Goal: Task Accomplishment & Management: Use online tool/utility

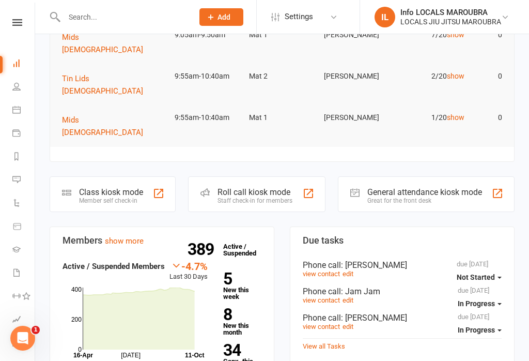
click at [146, 176] on div "Class kiosk mode Member self check-in" at bounding box center [113, 194] width 126 height 36
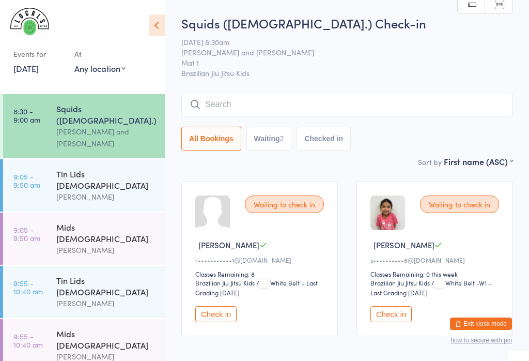
click at [37, 69] on link "11 Oct, 2025" at bounding box center [25, 68] width 25 height 11
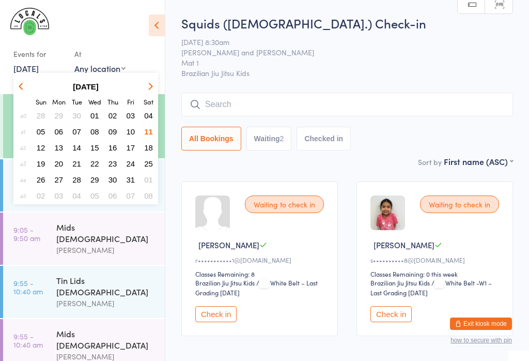
click at [149, 132] on span "11" at bounding box center [148, 131] width 9 height 9
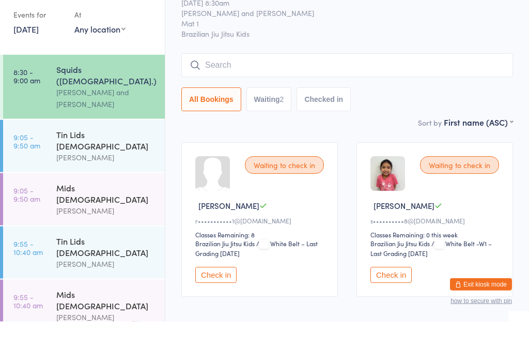
scroll to position [38, 0]
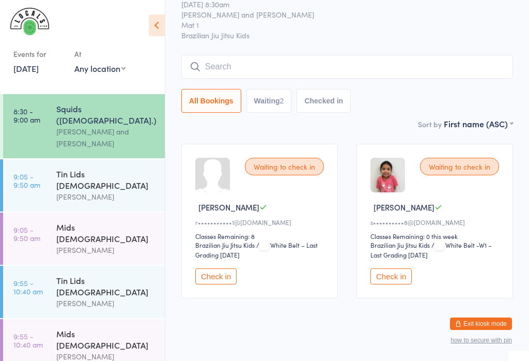
click at [113, 191] on div "[PERSON_NAME]" at bounding box center [106, 197] width 100 height 12
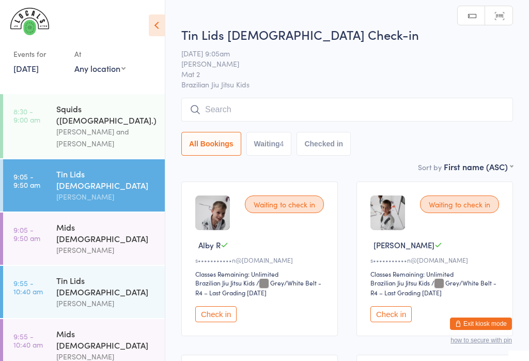
click at [125, 244] on div "[PERSON_NAME]" at bounding box center [106, 250] width 100 height 12
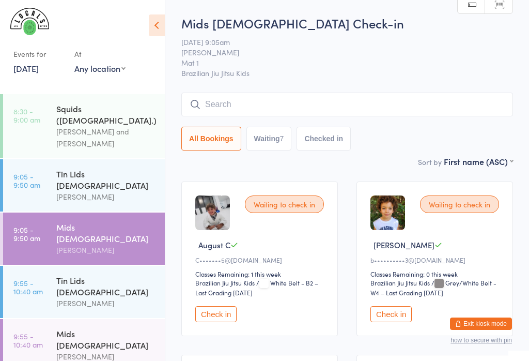
click at [117, 169] on div "Tin Lids [DEMOGRAPHIC_DATA]" at bounding box center [106, 179] width 100 height 23
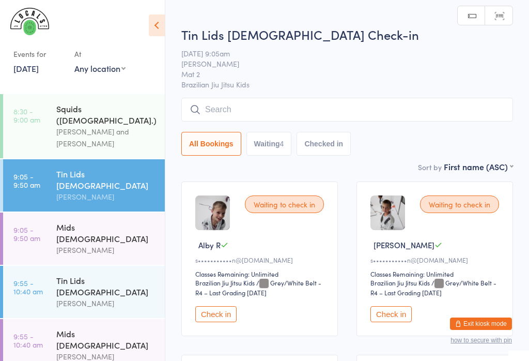
click at [126, 126] on div "[PERSON_NAME] and [PERSON_NAME]" at bounding box center [106, 138] width 100 height 24
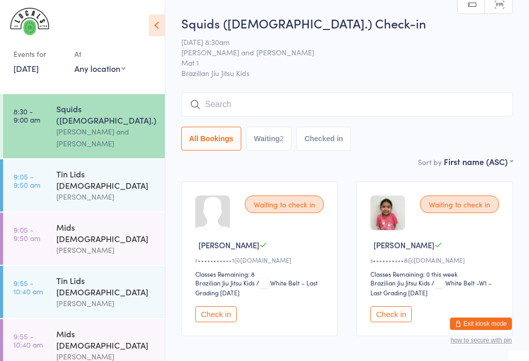
click at [407, 115] on input "search" at bounding box center [347, 104] width 332 height 24
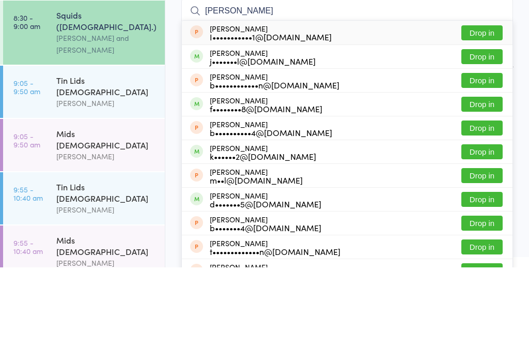
type input "Benjamin"
click at [484, 143] on button "Drop in" at bounding box center [481, 150] width 41 height 15
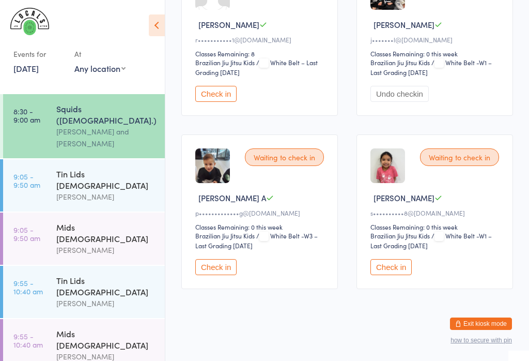
scroll to position [23, 0]
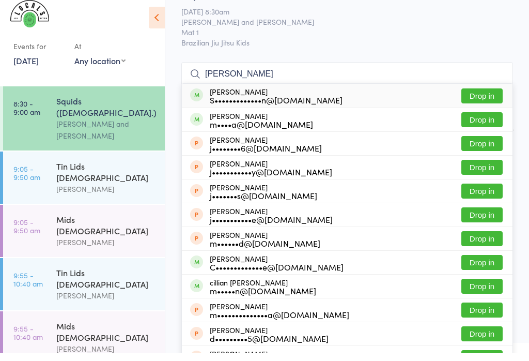
type input "Julian m"
click at [287, 103] on div "S•••••••••••••n@gmail.com" at bounding box center [276, 107] width 133 height 8
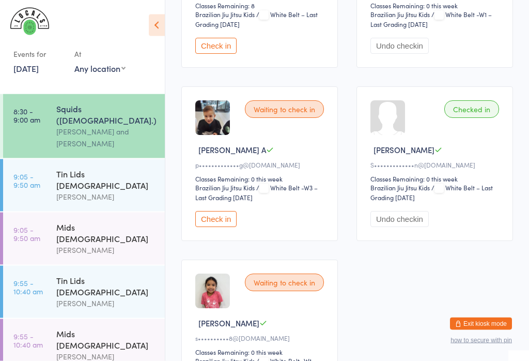
scroll to position [268, 0]
click at [218, 225] on button "Check in" at bounding box center [215, 219] width 41 height 16
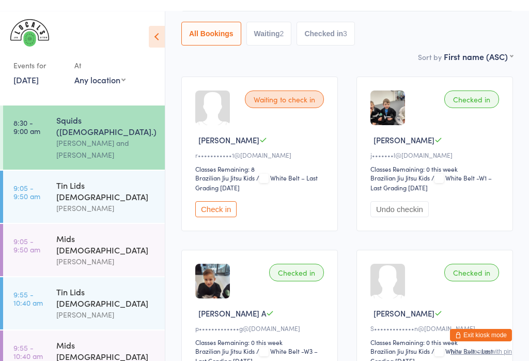
scroll to position [0, 0]
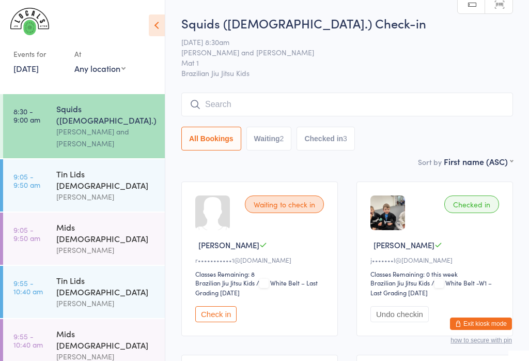
click at [292, 110] on input "search" at bounding box center [347, 104] width 332 height 24
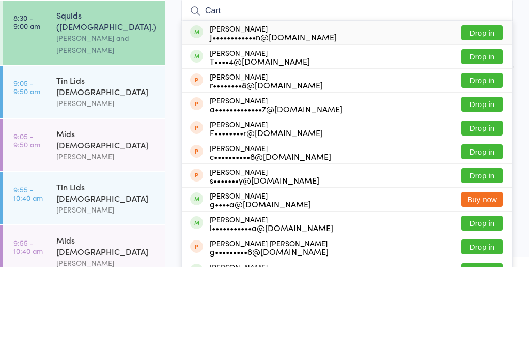
type input "Cart"
click at [477, 119] on button "Drop in" at bounding box center [481, 126] width 41 height 15
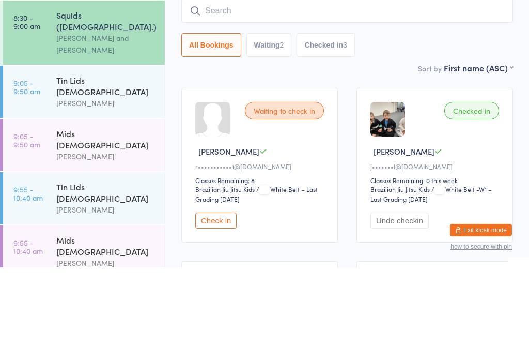
scroll to position [93, 0]
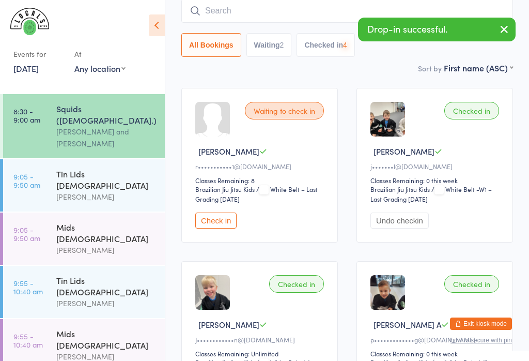
click at [113, 244] on div "[PERSON_NAME]" at bounding box center [106, 250] width 100 height 12
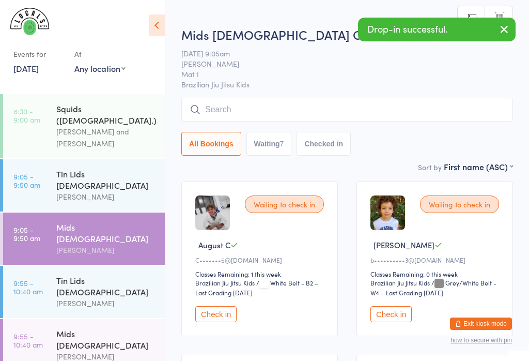
click at [291, 114] on input "search" at bounding box center [347, 110] width 332 height 24
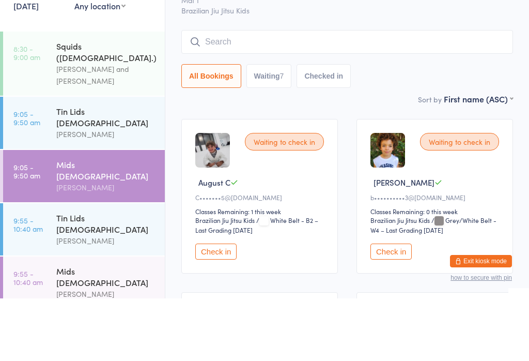
click at [266, 92] on input "search" at bounding box center [347, 104] width 332 height 24
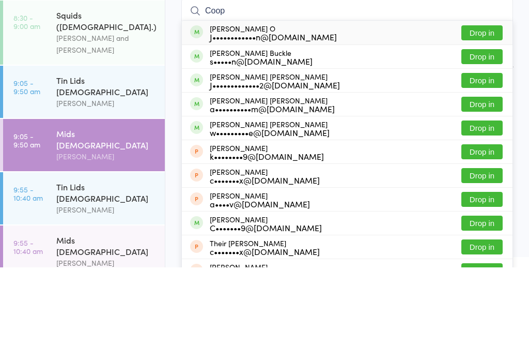
type input "Coop"
click at [490, 119] on button "Drop in" at bounding box center [481, 126] width 41 height 15
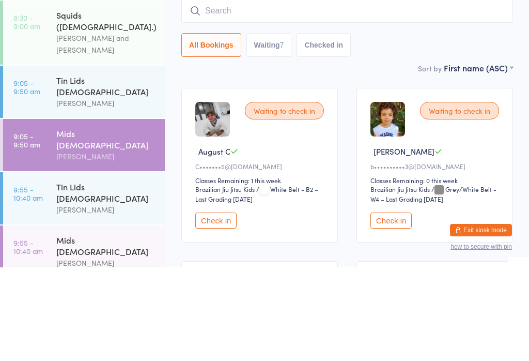
scroll to position [93, 0]
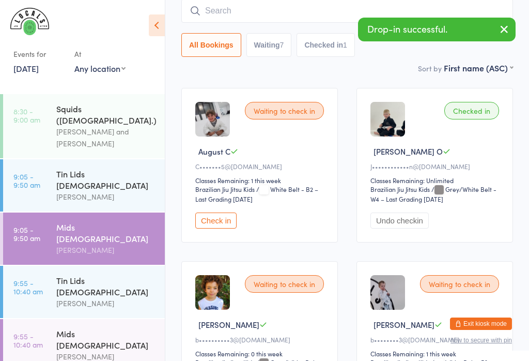
click at [114, 327] on div "Mids [DEMOGRAPHIC_DATA]" at bounding box center [106, 338] width 100 height 23
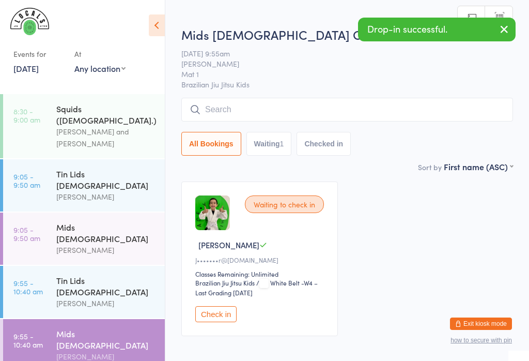
click at [276, 99] on input "search" at bounding box center [347, 110] width 332 height 24
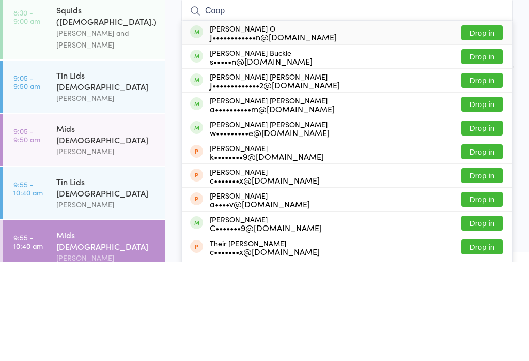
type input "Coop"
click at [495, 124] on button "Drop in" at bounding box center [481, 131] width 41 height 15
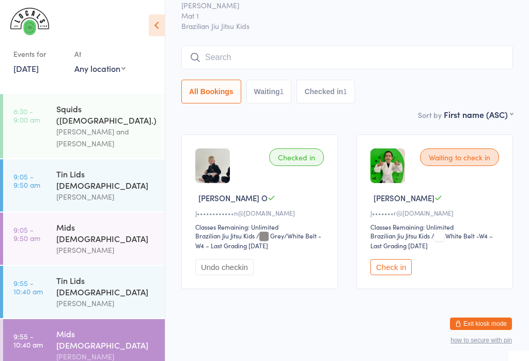
click at [65, 221] on div "Mids [DEMOGRAPHIC_DATA]" at bounding box center [106, 232] width 100 height 23
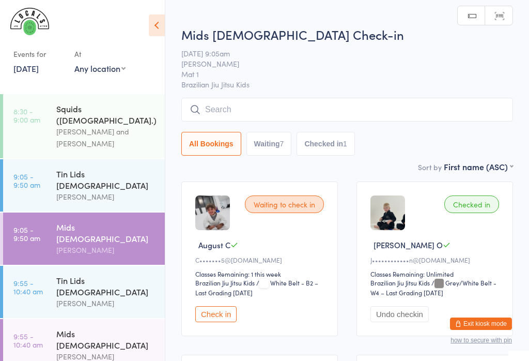
click at [226, 106] on input "search" at bounding box center [347, 110] width 332 height 24
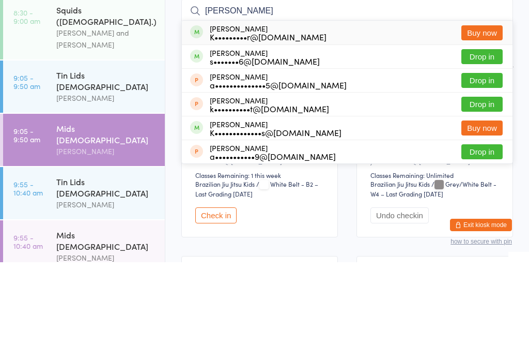
type input "Ari"
click at [223, 123] on div "Ari Zerbst K•••••••••r@gmail.com" at bounding box center [268, 131] width 117 height 17
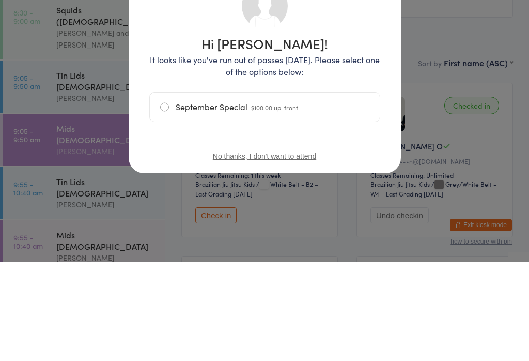
scroll to position [99, 0]
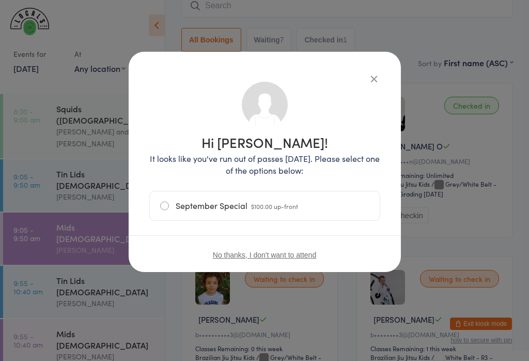
click at [169, 209] on label "September Special $100.00 up-front" at bounding box center [264, 205] width 209 height 29
click at [0, 0] on input "September Special $100.00 up-front" at bounding box center [0, 0] width 0 height 0
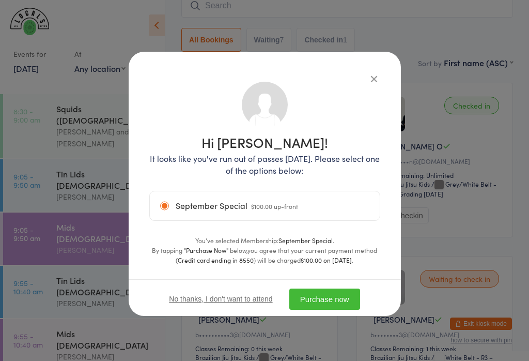
click at [327, 302] on button "Purchase now" at bounding box center [324, 298] width 71 height 21
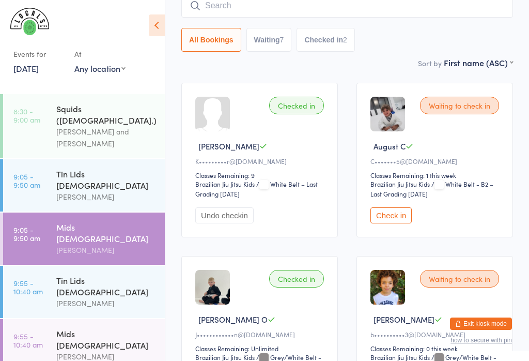
click at [393, 324] on span "Jake G" at bounding box center [403, 319] width 61 height 11
click at [388, 304] on img at bounding box center [387, 287] width 35 height 35
click at [392, 324] on span "Jake G" at bounding box center [403, 319] width 61 height 11
click at [388, 287] on img at bounding box center [387, 287] width 35 height 35
click at [435, 278] on div "Waiting to check in" at bounding box center [459, 279] width 79 height 18
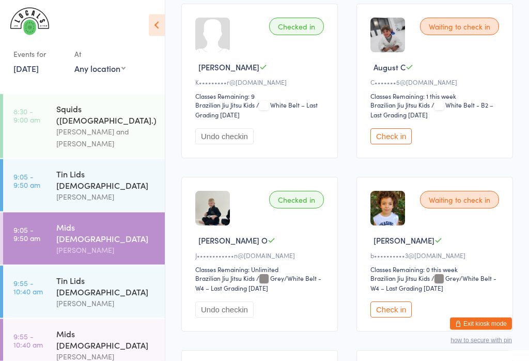
scroll to position [178, 0]
click at [398, 317] on button "Check in" at bounding box center [390, 309] width 41 height 16
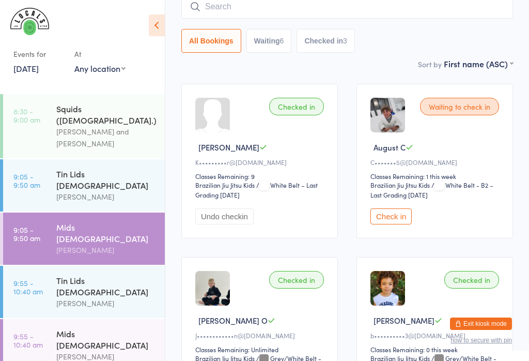
scroll to position [96, 0]
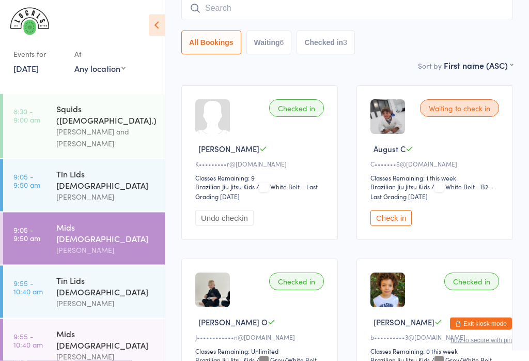
click at [43, 163] on link "9:05 - 9:50 am Tin Lids 8 - 12 y.o Veselin Celic" at bounding box center [84, 185] width 162 height 52
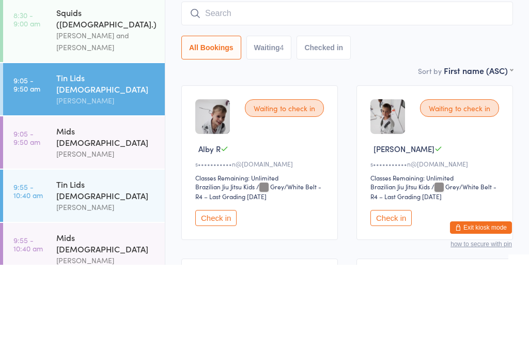
scroll to position [214, 0]
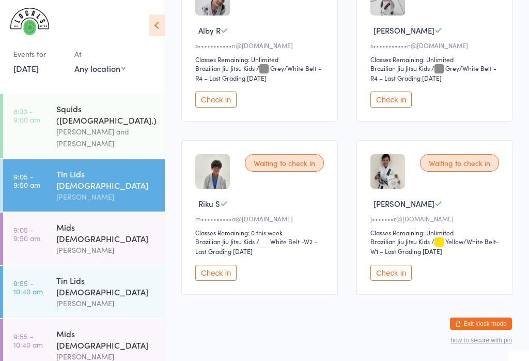
click at [405, 279] on button "Check in" at bounding box center [390, 272] width 41 height 16
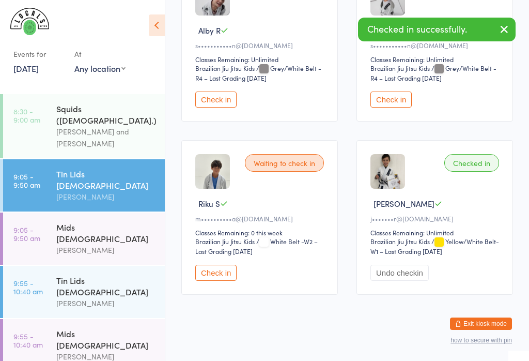
click at [71, 226] on div "Mids 5 - 7y.o Daniel Moeller" at bounding box center [110, 238] width 108 height 52
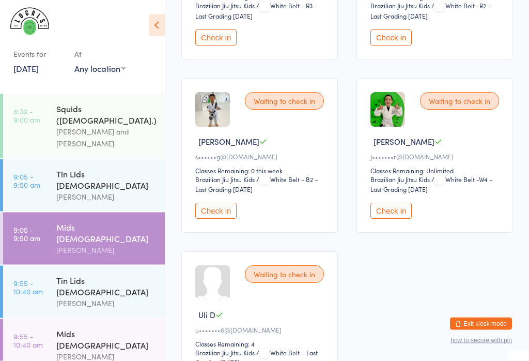
click at [397, 219] on button "Check in" at bounding box center [390, 211] width 41 height 16
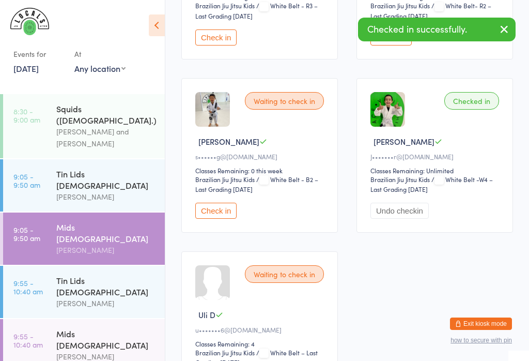
click at [35, 265] on link "9:55 - 10:40 am Tin Lids 8 - 12 y.o Veselin Celic" at bounding box center [84, 291] width 162 height 52
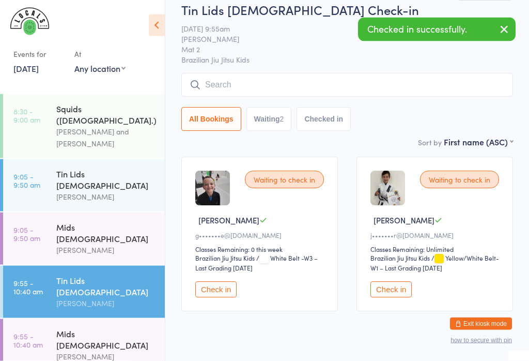
click at [396, 292] on button "Check in" at bounding box center [390, 290] width 41 height 16
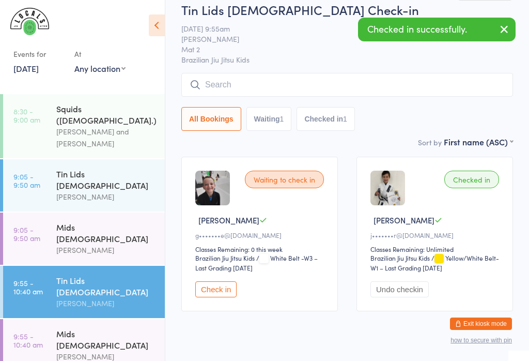
click at [35, 332] on time "9:55 - 10:40 am" at bounding box center [27, 340] width 29 height 17
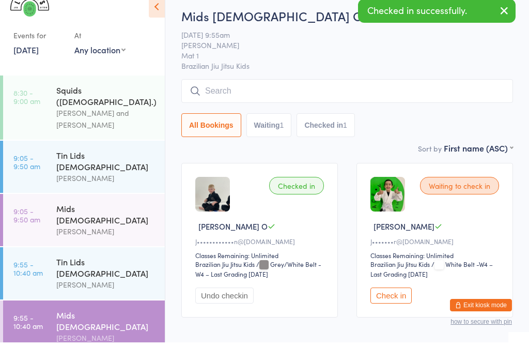
scroll to position [38, 0]
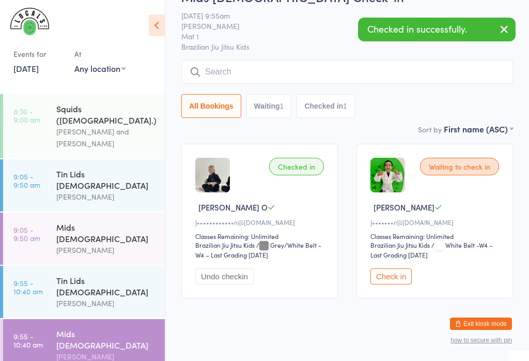
click at [401, 284] on button "Check in" at bounding box center [390, 276] width 41 height 16
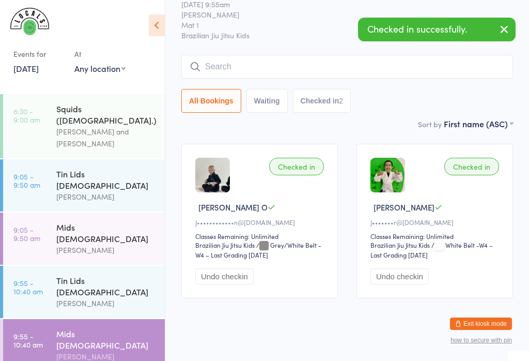
scroll to position [0, 0]
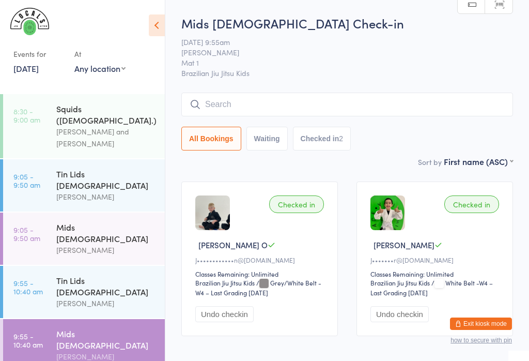
click at [111, 126] on div "[PERSON_NAME] and [PERSON_NAME]" at bounding box center [106, 138] width 100 height 24
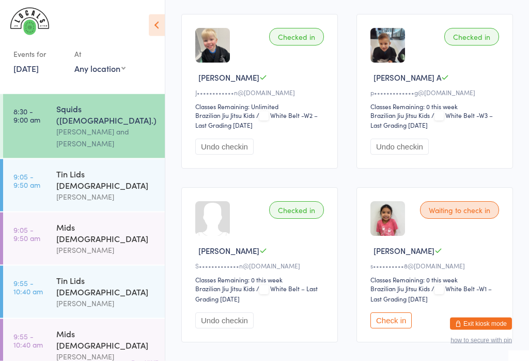
scroll to position [365, 0]
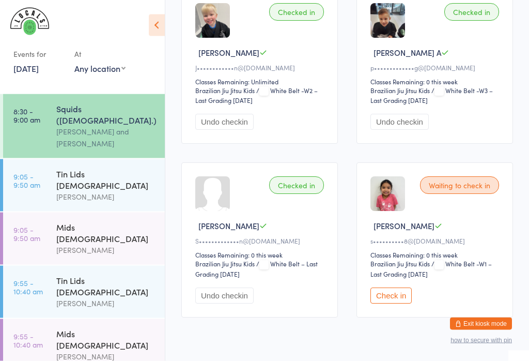
click at [398, 304] on button "Check in" at bounding box center [390, 296] width 41 height 16
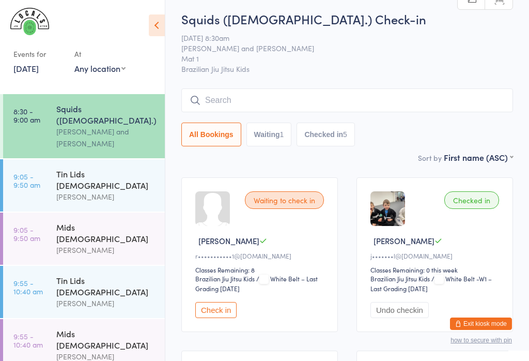
scroll to position [0, 0]
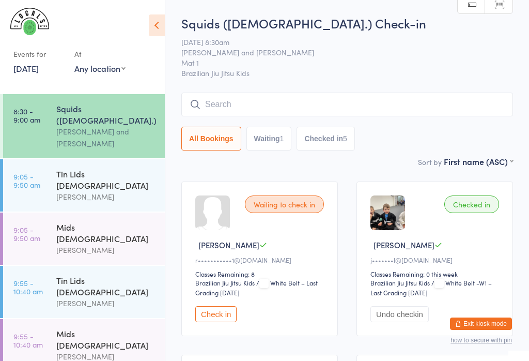
click at [299, 103] on input "search" at bounding box center [347, 104] width 332 height 24
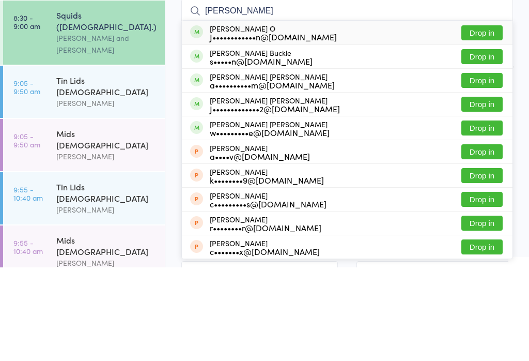
type input "Cooper"
click at [306, 222] on div "w•••••••••e@hotmail.com" at bounding box center [270, 226] width 120 height 8
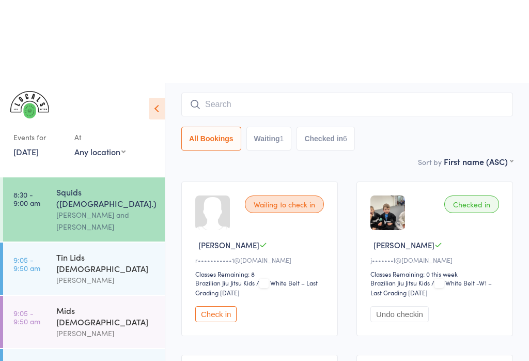
scroll to position [87, 0]
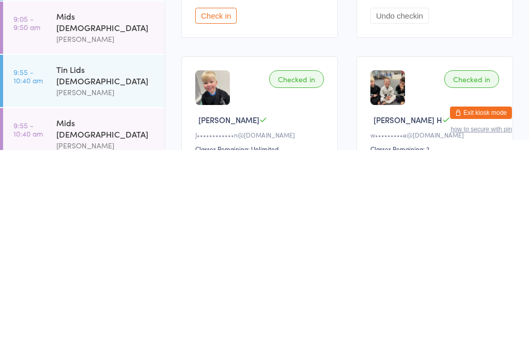
click at [468, 94] on div "Checked in Benjamin M j•••••••l@shawandpartners.com.au Classes Remaining: 0 thi…" at bounding box center [434, 171] width 157 height 154
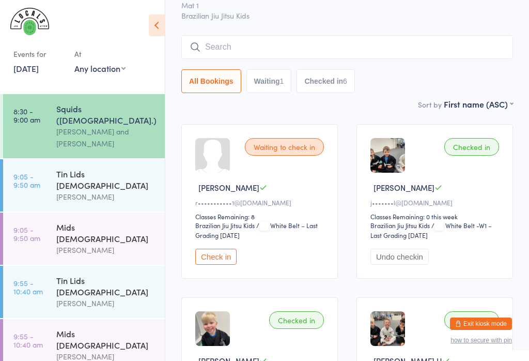
scroll to position [57, 0]
click at [130, 168] on div "Tin Lids [DEMOGRAPHIC_DATA]" at bounding box center [106, 179] width 100 height 23
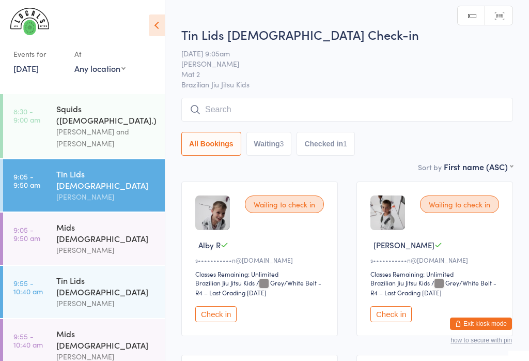
click at [221, 322] on button "Check in" at bounding box center [215, 314] width 41 height 16
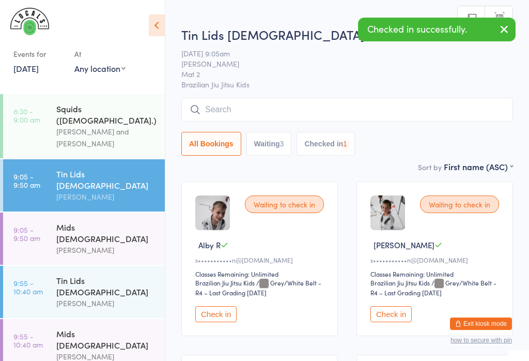
click at [400, 320] on button "Check in" at bounding box center [390, 314] width 41 height 16
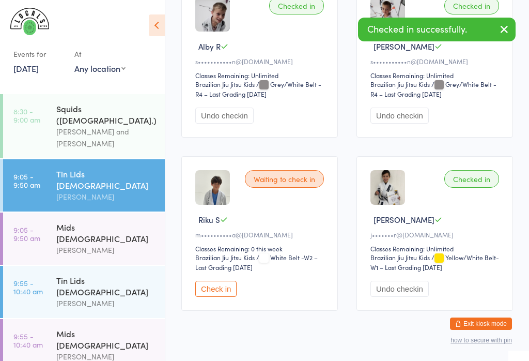
scroll to position [194, 0]
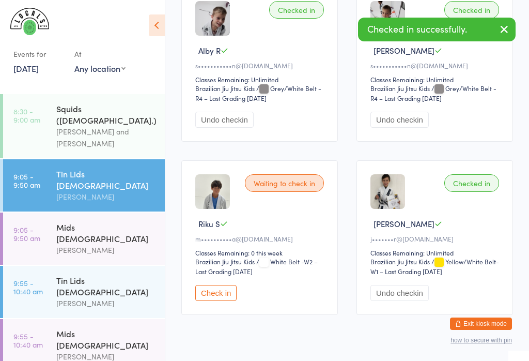
click at [122, 110] on div "Squids ([DEMOGRAPHIC_DATA].)" at bounding box center [106, 114] width 100 height 23
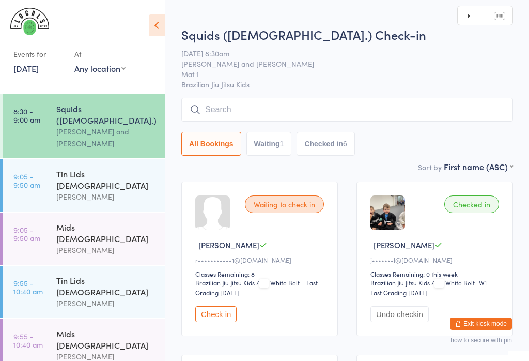
click at [120, 221] on div "Mids [DEMOGRAPHIC_DATA]" at bounding box center [106, 232] width 100 height 23
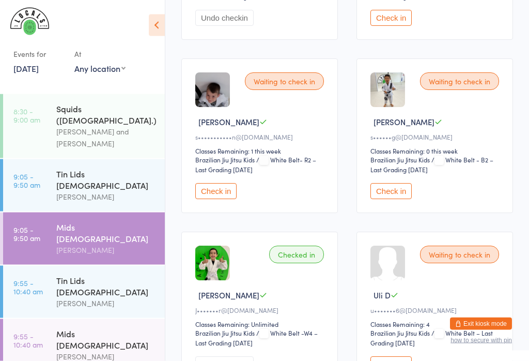
scroll to position [643, 0]
click at [220, 199] on button "Check in" at bounding box center [215, 191] width 41 height 16
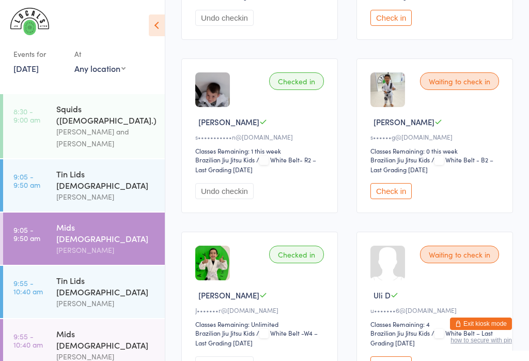
click at [57, 297] on div "[PERSON_NAME]" at bounding box center [106, 303] width 100 height 12
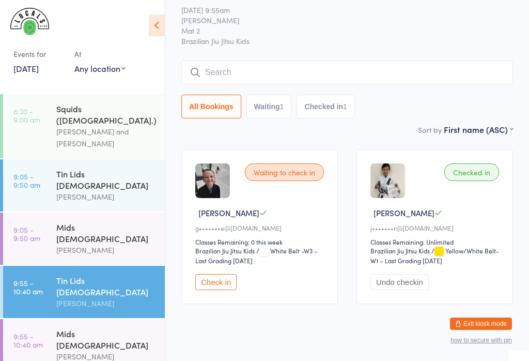
scroll to position [38, 0]
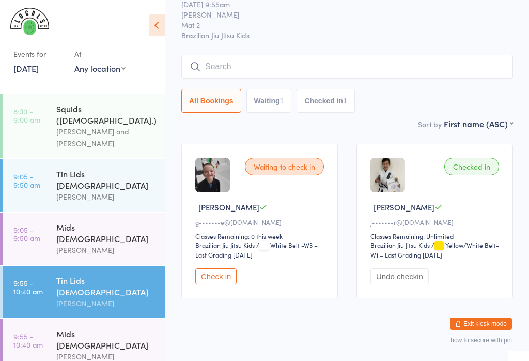
click at [45, 179] on link "9:05 - 9:50 am Tin Lids 8 - 12 y.o Veselin Celic" at bounding box center [84, 185] width 162 height 52
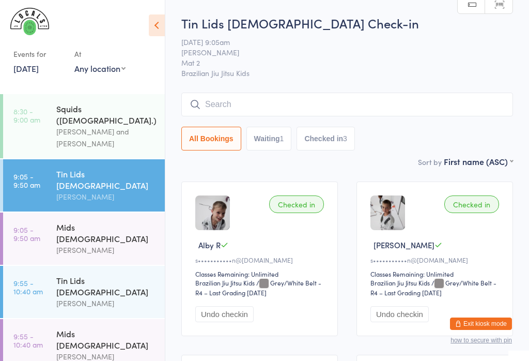
click at [8, 265] on link "9:55 - 10:40 am Tin Lids 8 - 12 y.o Veselin Celic" at bounding box center [84, 291] width 162 height 52
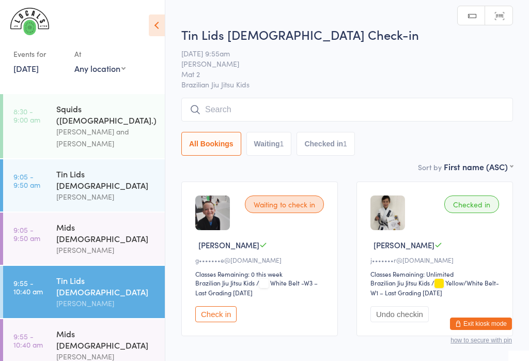
click at [25, 173] on time "9:05 - 9:50 am" at bounding box center [26, 180] width 27 height 17
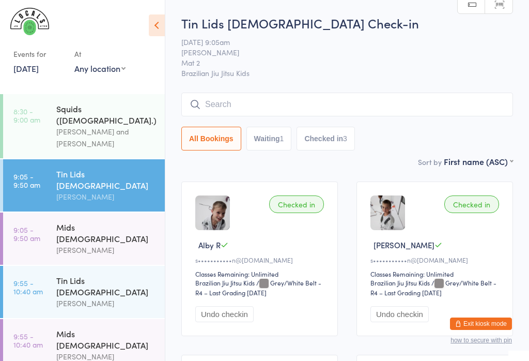
click at [78, 126] on div "[PERSON_NAME] and [PERSON_NAME]" at bounding box center [106, 138] width 100 height 24
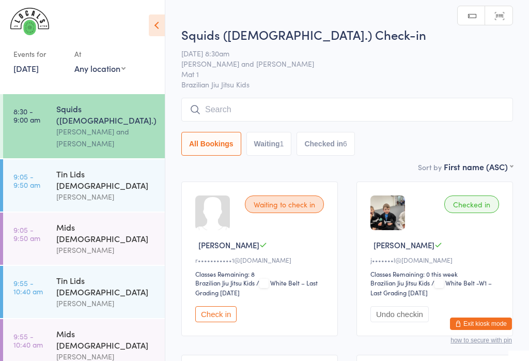
click at [222, 110] on input "search" at bounding box center [347, 110] width 332 height 24
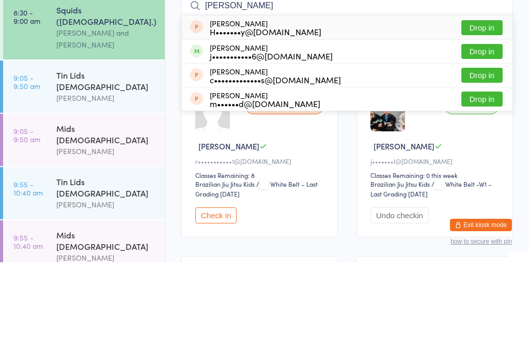
type input "Molly"
click at [483, 143] on button "Drop in" at bounding box center [481, 150] width 41 height 15
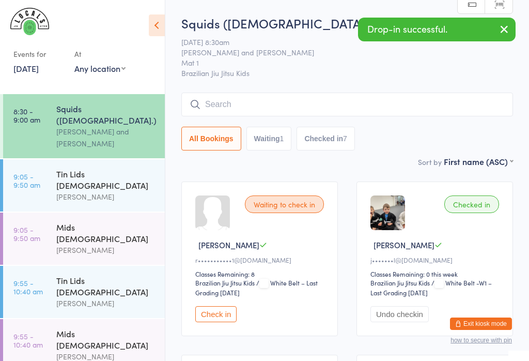
click at [233, 102] on input "search" at bounding box center [347, 104] width 332 height 24
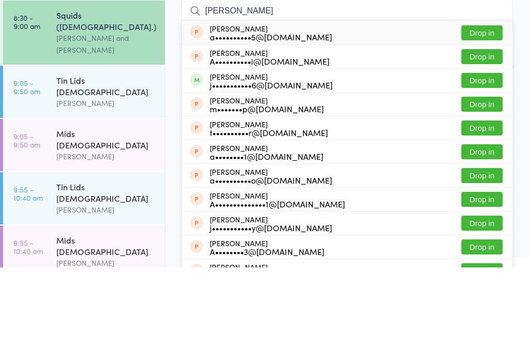
type input "Anna"
click at [490, 166] on button "Drop in" at bounding box center [481, 173] width 41 height 15
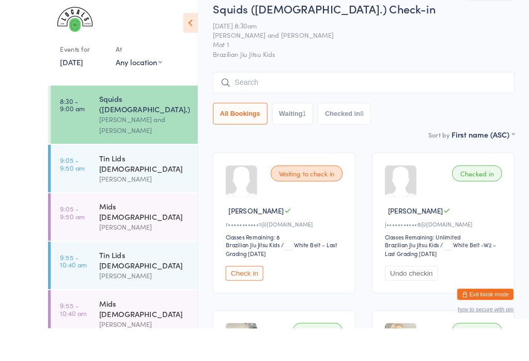
scroll to position [53, 0]
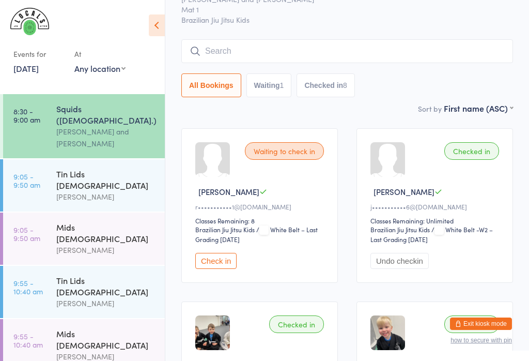
click at [90, 159] on div "Tin Lids 8 - 12 y.o Veselin Celic" at bounding box center [110, 185] width 108 height 52
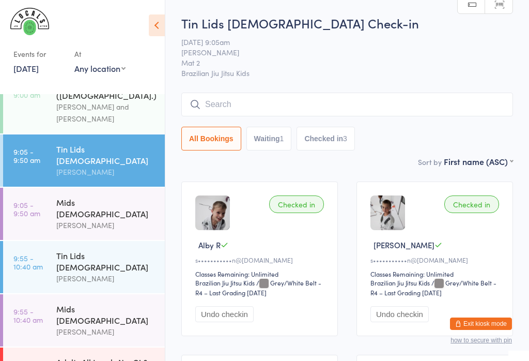
scroll to position [23, 0]
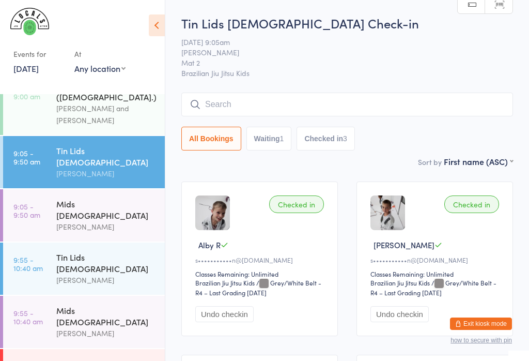
click at [106, 304] on div "Mids [DEMOGRAPHIC_DATA]" at bounding box center [106, 315] width 100 height 23
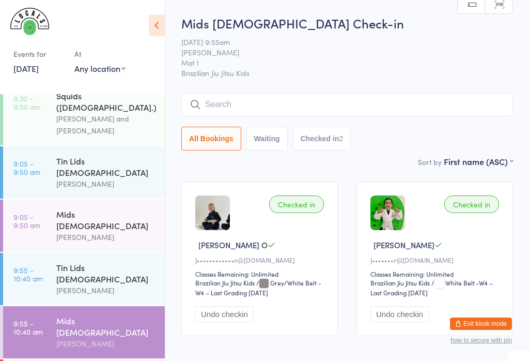
click at [114, 231] on div "[PERSON_NAME]" at bounding box center [106, 237] width 100 height 12
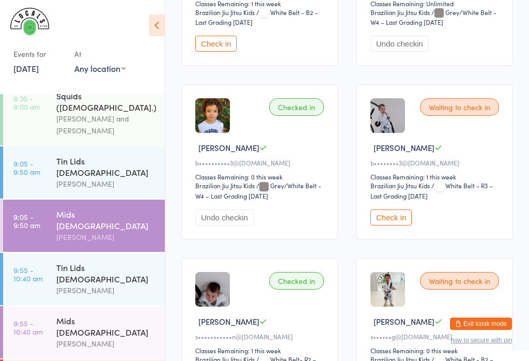
scroll to position [532, 0]
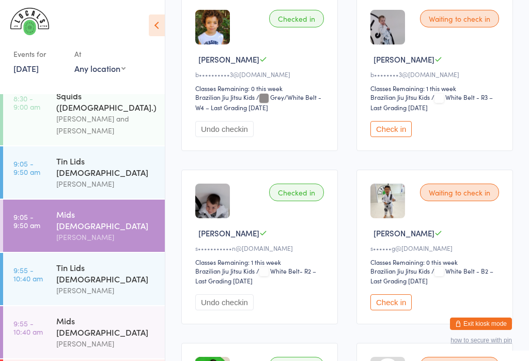
click at [386, 310] on button "Check in" at bounding box center [390, 302] width 41 height 16
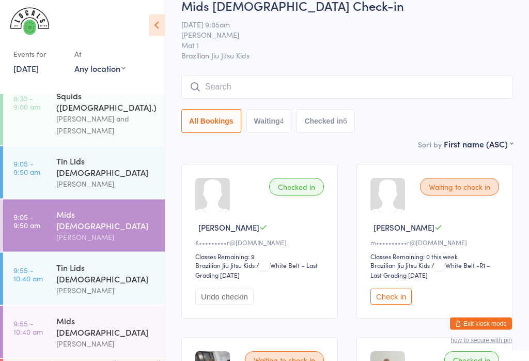
scroll to position [0, 0]
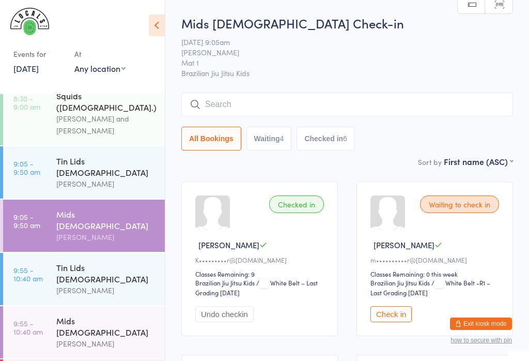
click at [201, 110] on input "search" at bounding box center [347, 104] width 332 height 24
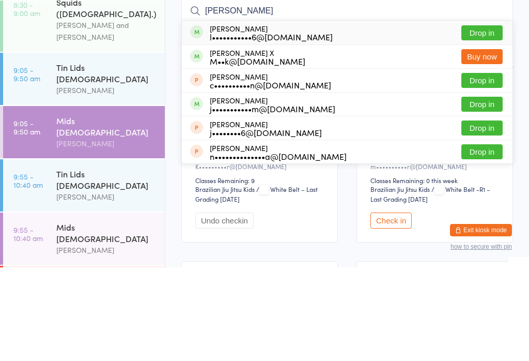
type input "Frankie"
click at [272, 150] on div "M••k@ahsmp.com" at bounding box center [258, 154] width 96 height 8
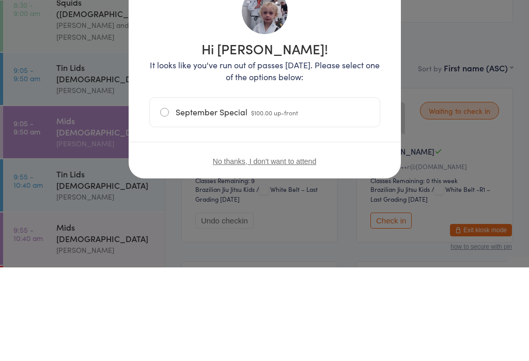
scroll to position [93, 0]
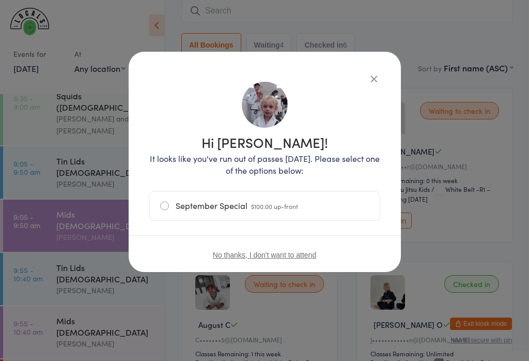
click at [252, 258] on button "No thanks, I don't want to attend" at bounding box center [264, 255] width 103 height 8
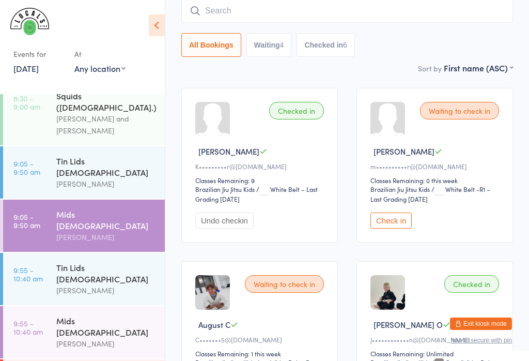
click at [91, 156] on div "Tin Lids [DEMOGRAPHIC_DATA]" at bounding box center [106, 166] width 100 height 23
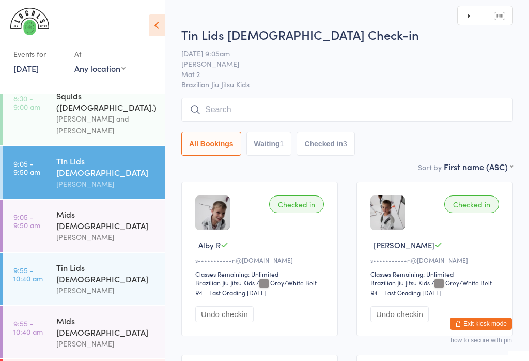
click at [238, 111] on input "search" at bounding box center [347, 110] width 332 height 24
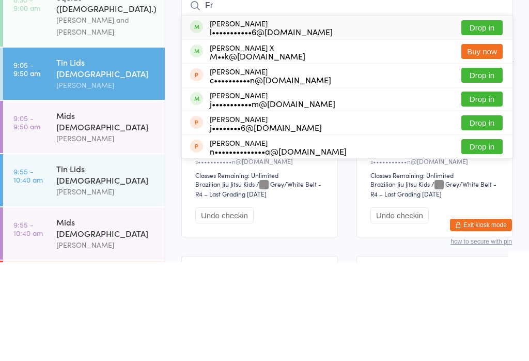
type input "F"
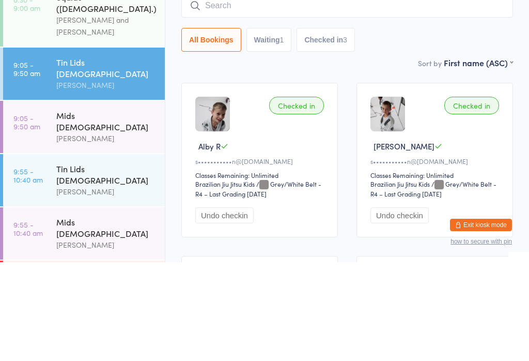
click at [90, 231] on div "[PERSON_NAME]" at bounding box center [106, 237] width 100 height 12
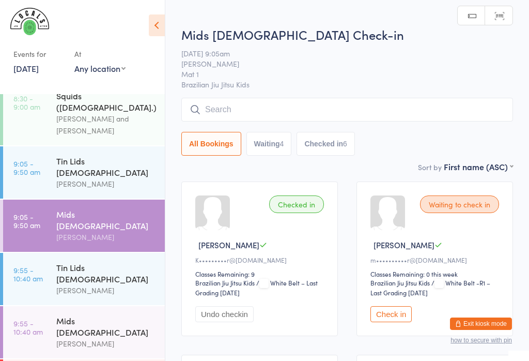
click at [242, 115] on input "search" at bounding box center [347, 110] width 332 height 24
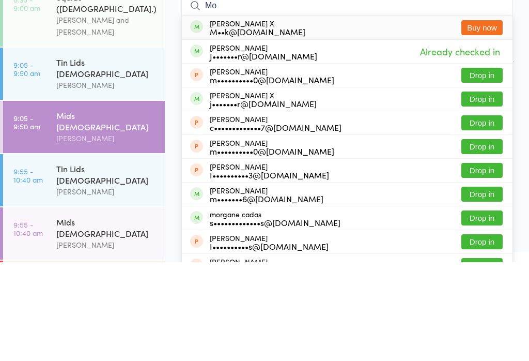
type input "M"
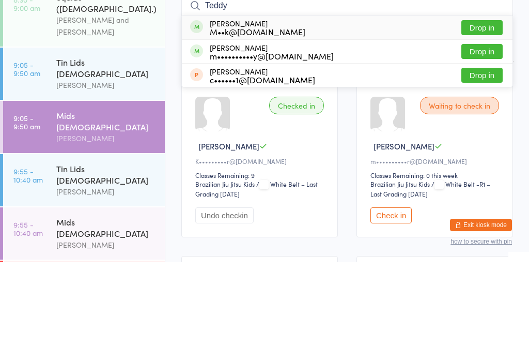
type input "Teddy"
click at [479, 119] on button "Drop in" at bounding box center [481, 126] width 41 height 15
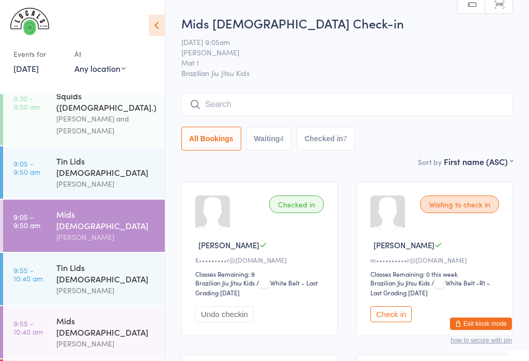
click at [404, 317] on button "Check in" at bounding box center [390, 314] width 41 height 16
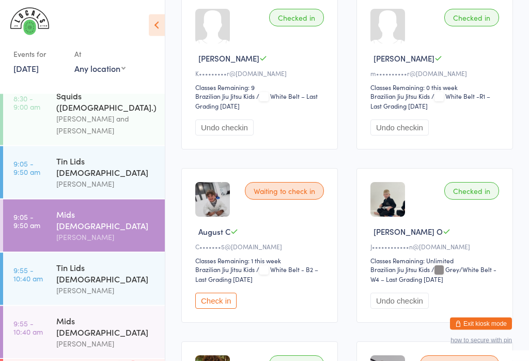
click at [207, 308] on button "Check in" at bounding box center [215, 301] width 41 height 16
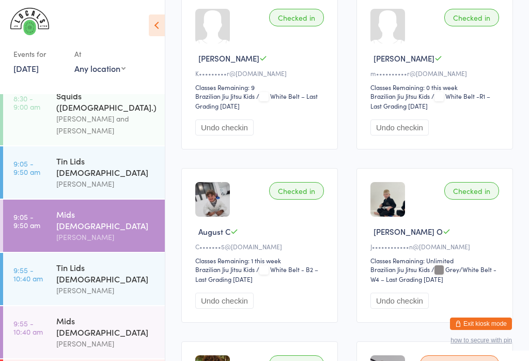
click at [95, 113] on div "[PERSON_NAME] and [PERSON_NAME]" at bounding box center [106, 125] width 100 height 24
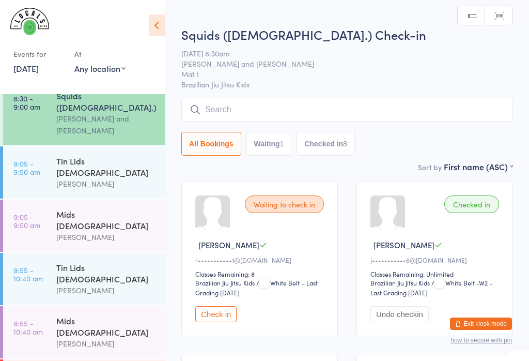
click at [306, 105] on input "search" at bounding box center [347, 110] width 332 height 24
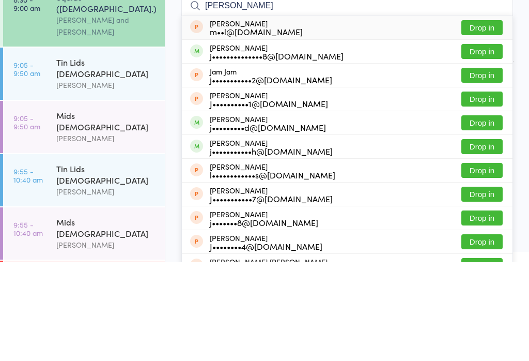
type input "Jamie"
click at [490, 143] on button "Drop in" at bounding box center [481, 150] width 41 height 15
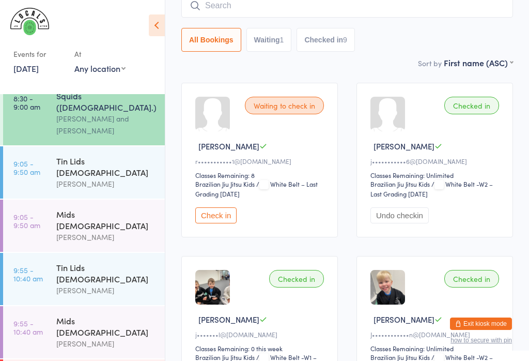
click at [129, 155] on div "Tin Lids [DEMOGRAPHIC_DATA]" at bounding box center [106, 166] width 100 height 23
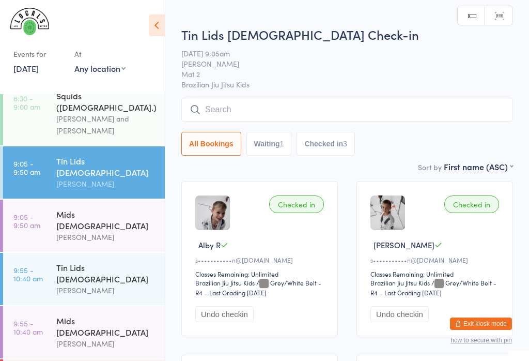
click at [313, 106] on input "search" at bounding box center [347, 110] width 332 height 24
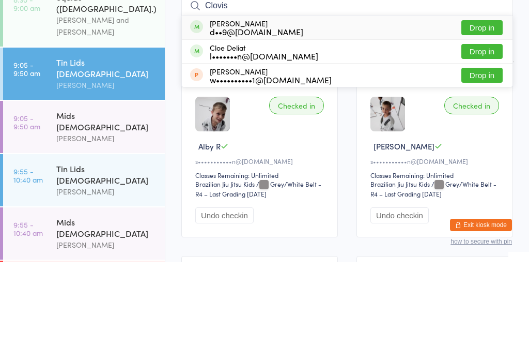
type input "Clovis"
click at [313, 114] on div "Clovis Carissimo d••9@hotmail.com Drop in" at bounding box center [347, 126] width 331 height 24
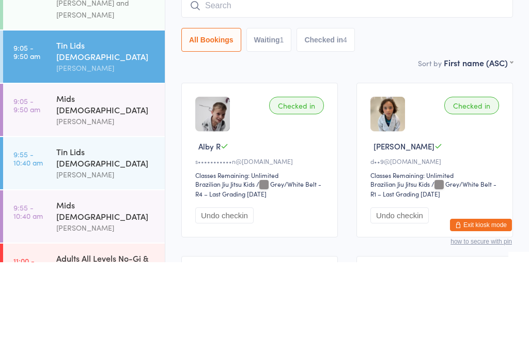
scroll to position [29, 0]
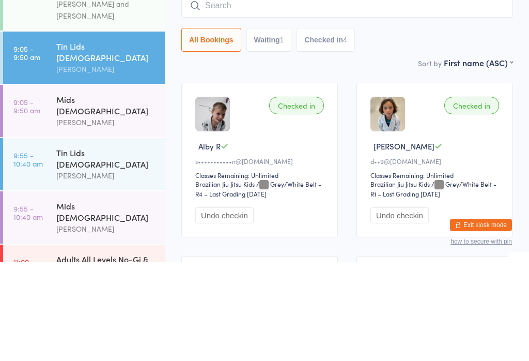
click at [149, 237] on div "Tin Lids 8 - 12 y.o Veselin Celic" at bounding box center [110, 263] width 108 height 52
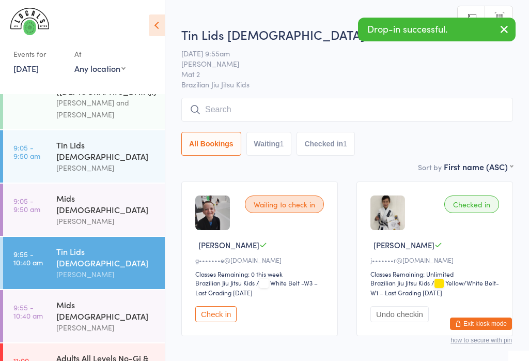
click at [329, 108] on input "search" at bounding box center [347, 110] width 332 height 24
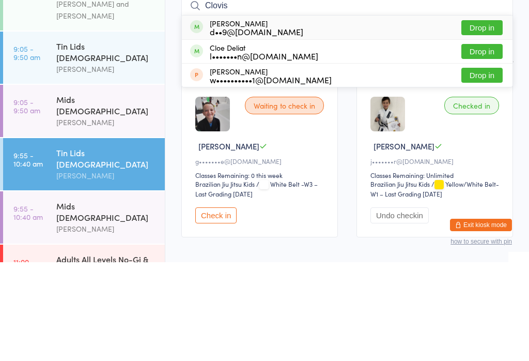
type input "Clovis"
click at [307, 114] on div "Clovis Carissimo d••9@hotmail.com Drop in" at bounding box center [347, 126] width 331 height 24
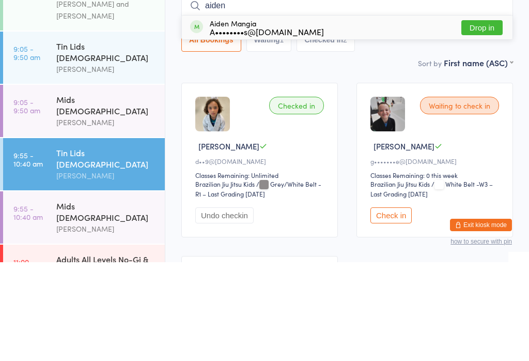
type input "aiden"
click at [490, 119] on button "Drop in" at bounding box center [481, 126] width 41 height 15
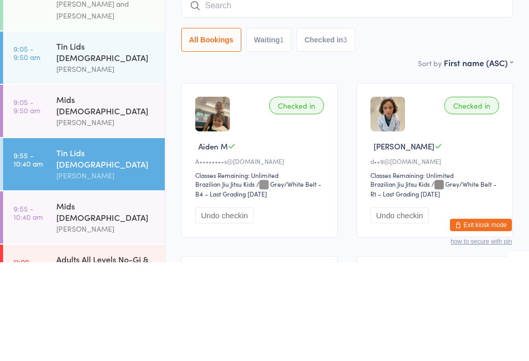
click at [95, 162] on div "[PERSON_NAME]" at bounding box center [106, 168] width 100 height 12
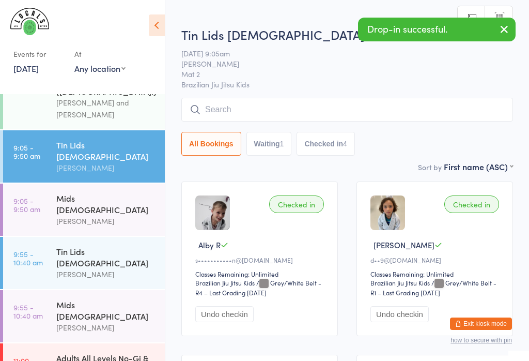
click at [349, 121] on input "search" at bounding box center [347, 110] width 332 height 24
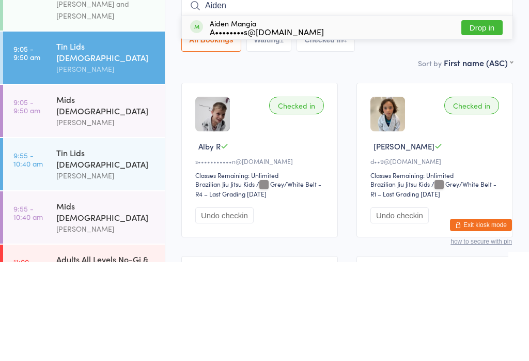
type input "Aiden"
click at [487, 119] on button "Drop in" at bounding box center [481, 126] width 41 height 15
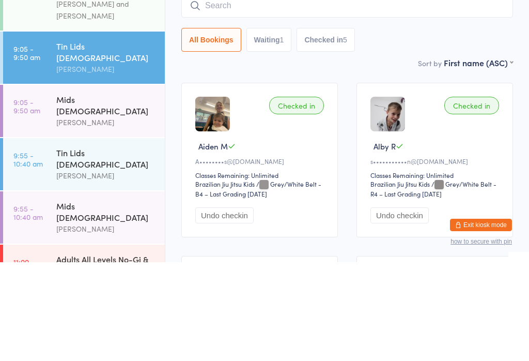
click at [80, 192] on div "Mids [DEMOGRAPHIC_DATA]" at bounding box center [106, 203] width 100 height 23
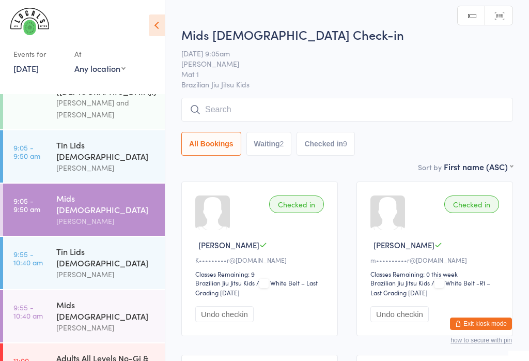
click at [248, 138] on button "Waiting 2" at bounding box center [268, 144] width 45 height 24
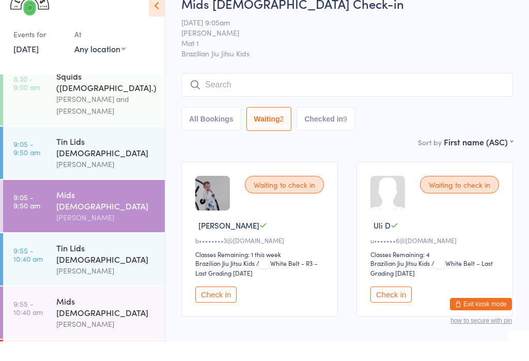
scroll to position [38, 0]
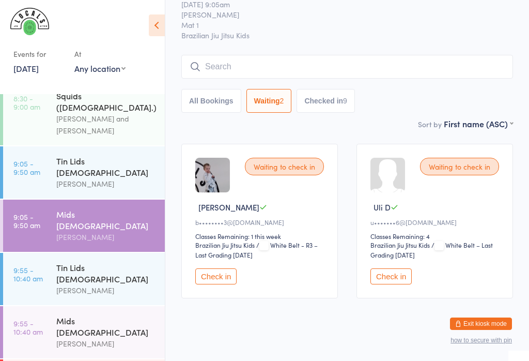
click at [260, 64] on input "search" at bounding box center [347, 67] width 332 height 24
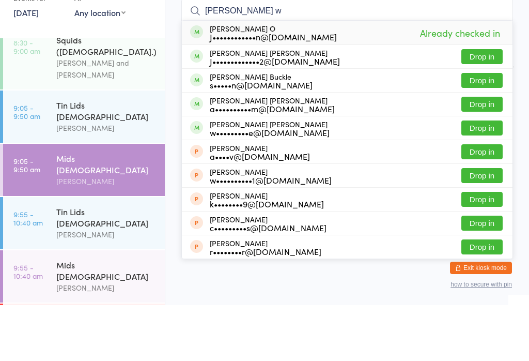
type input "Cooper w"
click at [488, 105] on button "Drop in" at bounding box center [481, 112] width 41 height 15
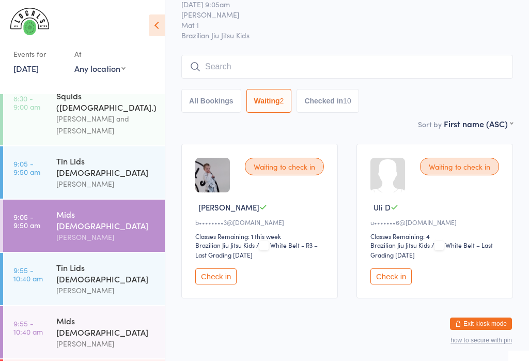
click at [96, 155] on div "Tin Lids [DEMOGRAPHIC_DATA]" at bounding box center [106, 166] width 100 height 23
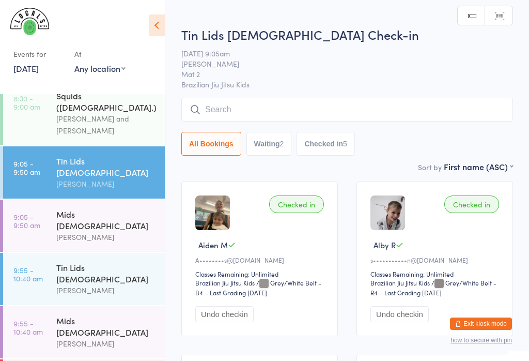
click at [273, 138] on button "Waiting 2" at bounding box center [268, 144] width 45 height 24
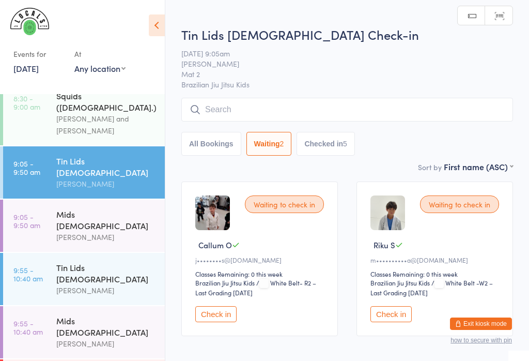
click at [221, 319] on button "Check in" at bounding box center [215, 314] width 41 height 16
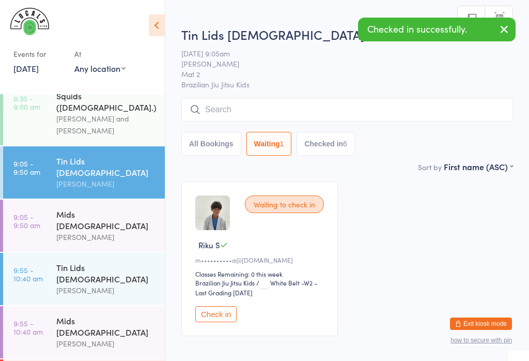
click at [116, 208] on div "Mids [DEMOGRAPHIC_DATA]" at bounding box center [106, 219] width 100 height 23
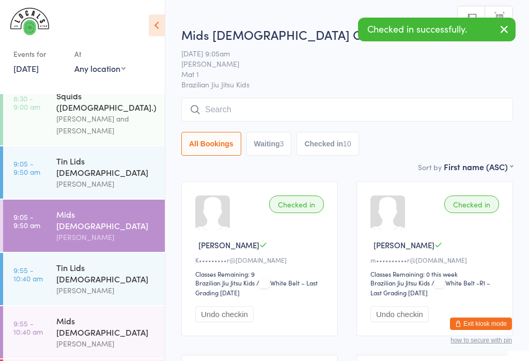
click at [274, 153] on button "Waiting 3" at bounding box center [268, 144] width 45 height 24
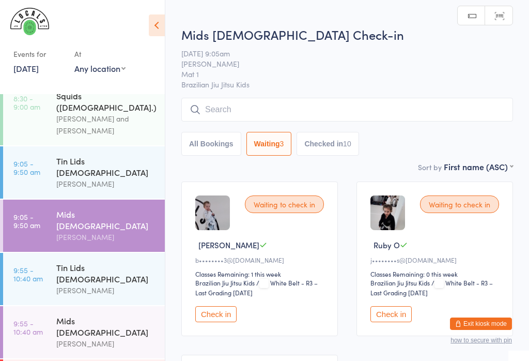
click at [397, 322] on button "Check in" at bounding box center [390, 314] width 41 height 16
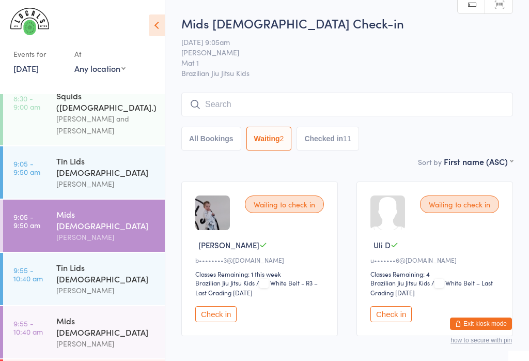
click at [204, 314] on button "Check in" at bounding box center [215, 314] width 41 height 16
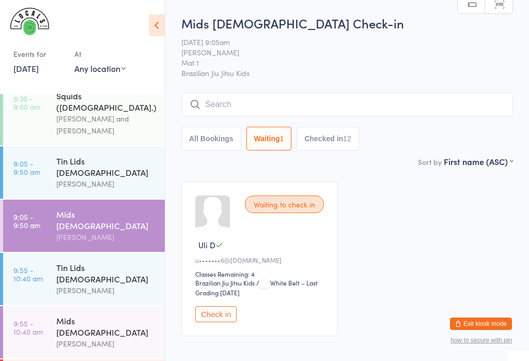
click at [265, 106] on input "search" at bounding box center [347, 104] width 332 height 24
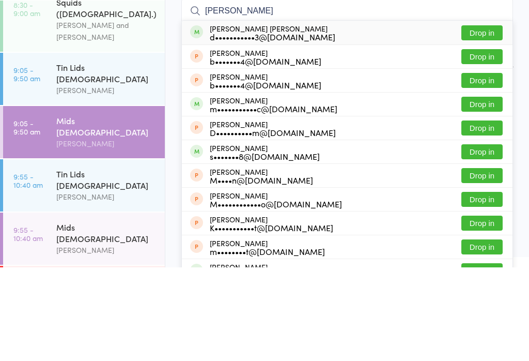
type input "Martino gio"
click at [489, 119] on button "Drop in" at bounding box center [481, 126] width 41 height 15
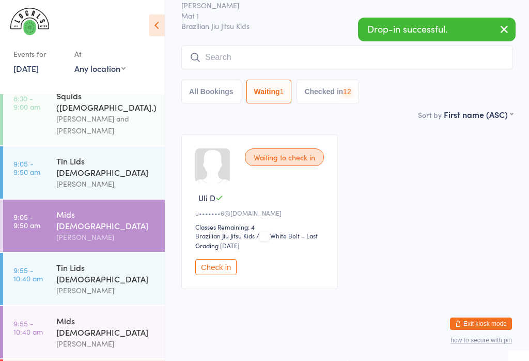
click at [222, 54] on input "search" at bounding box center [347, 57] width 332 height 24
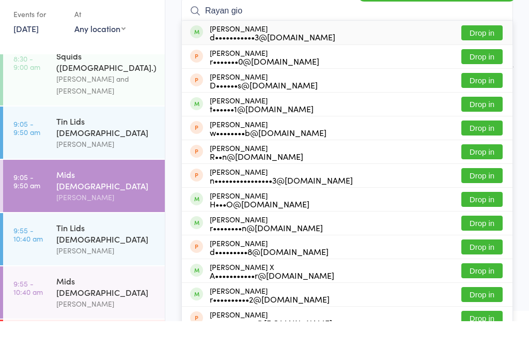
type input "Rayan gio"
click at [478, 65] on button "Drop in" at bounding box center [481, 72] width 41 height 15
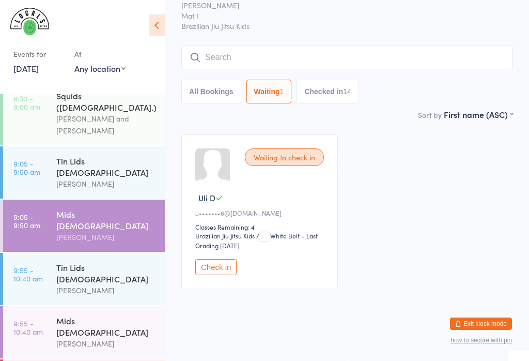
click at [391, 45] on input "search" at bounding box center [347, 57] width 332 height 24
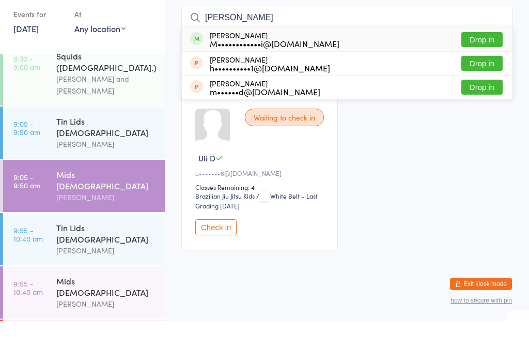
type input "Moses"
click at [488, 72] on button "Drop in" at bounding box center [481, 79] width 41 height 15
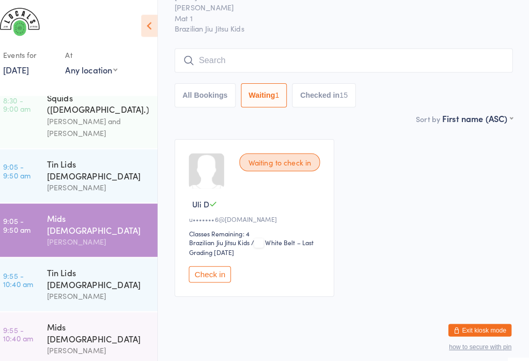
scroll to position [45, 0]
click at [68, 253] on div "Tin Lids 8 - 12 y.o Veselin Celic" at bounding box center [110, 279] width 108 height 52
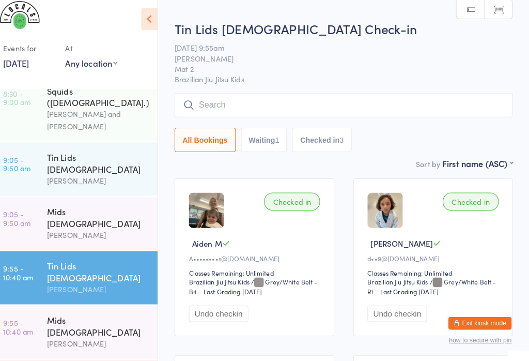
click at [71, 155] on div "Tin Lids [DEMOGRAPHIC_DATA]" at bounding box center [106, 166] width 100 height 23
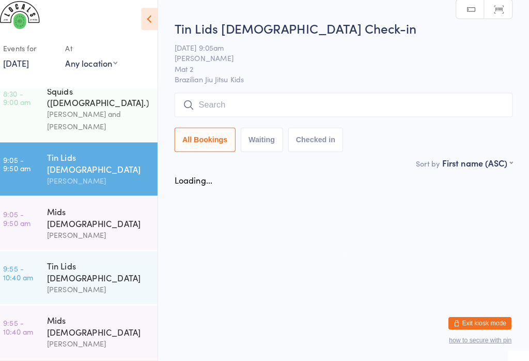
click at [242, 114] on input "search" at bounding box center [347, 110] width 332 height 24
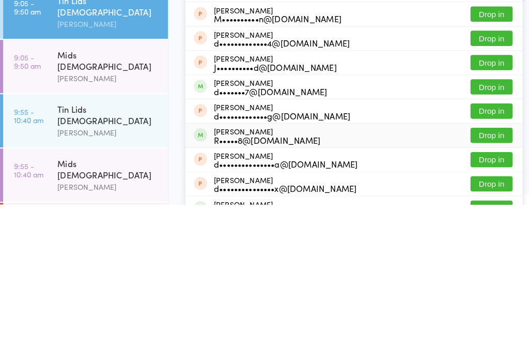
type input "Daniel"
click at [243, 285] on div "Daniel O'Riordan R•••••8@gmail.com" at bounding box center [262, 293] width 104 height 17
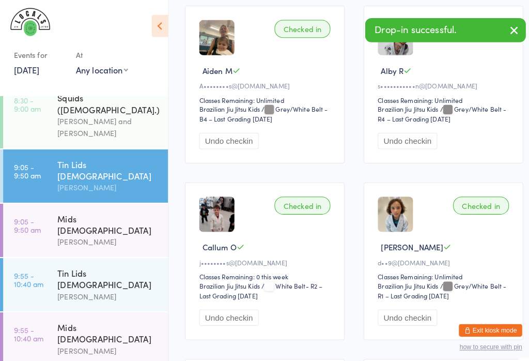
scroll to position [175, 0]
